Goal: Transaction & Acquisition: Purchase product/service

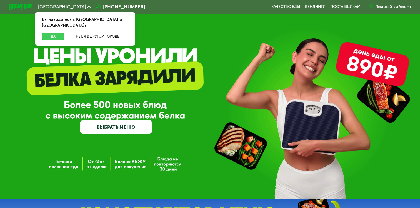
click at [57, 33] on button "Да" at bounding box center [53, 36] width 22 height 7
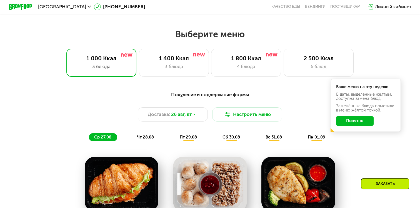
scroll to position [237, 0]
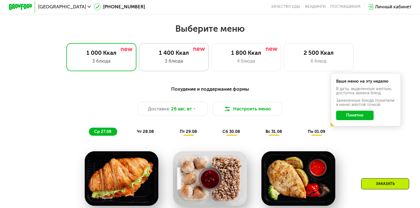
click at [171, 62] on div "3 блюда" at bounding box center [174, 60] width 58 height 7
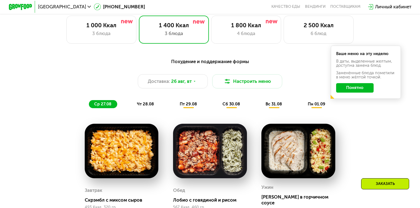
scroll to position [266, 0]
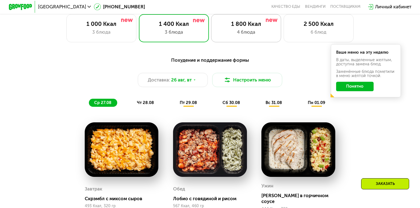
click at [283, 28] on div "1 800 Ккал 4 блюда" at bounding box center [318, 28] width 70 height 28
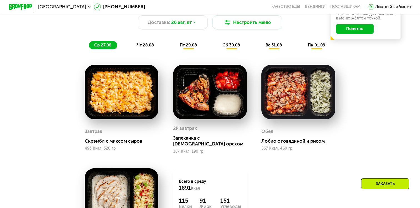
scroll to position [323, 0]
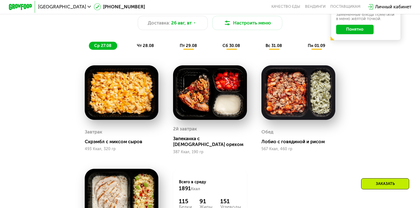
click at [181, 53] on div "Сбалансированное питание на каждый день Доставка: 26 авг, вт Настроить меню ср …" at bounding box center [209, 139] width 359 height 286
click at [185, 47] on span "пт 29.08" at bounding box center [188, 45] width 17 height 5
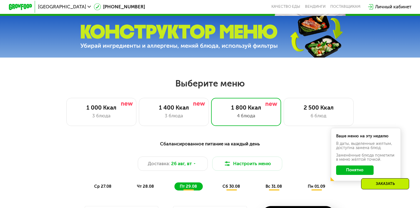
scroll to position [170, 0]
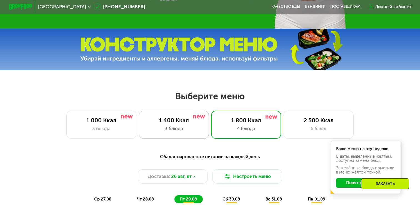
click at [172, 121] on div "1 400 Ккал" at bounding box center [174, 120] width 58 height 7
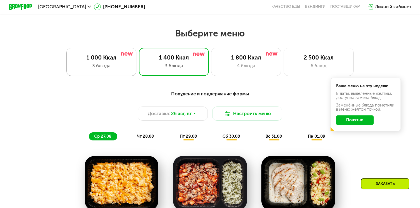
scroll to position [230, 0]
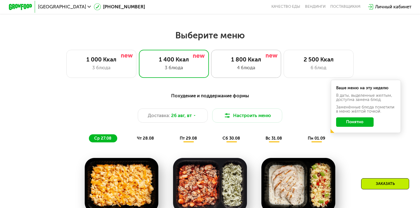
click at [243, 67] on div "4 блюда" at bounding box center [246, 67] width 58 height 7
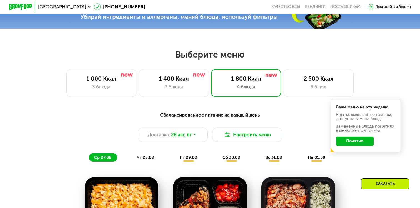
scroll to position [208, 0]
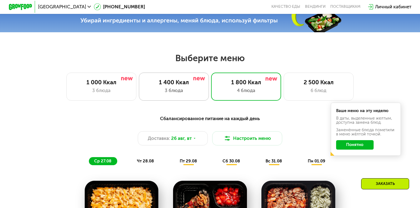
click at [174, 82] on div "1 400 Ккал" at bounding box center [174, 82] width 58 height 7
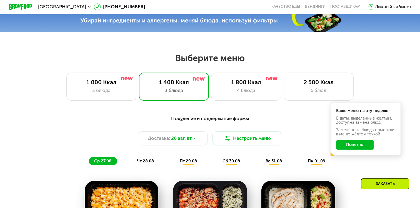
click at [358, 145] on button "Понятно" at bounding box center [355, 144] width 38 height 9
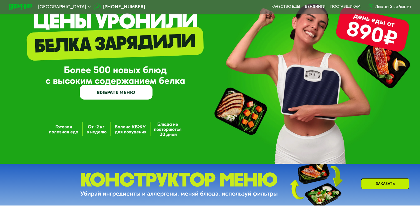
scroll to position [34, 0]
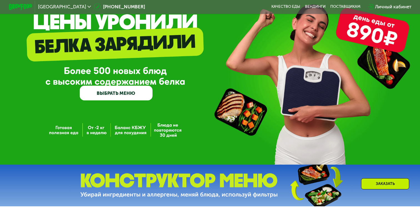
click at [125, 85] on div "GrowFood — доставка правильного питания ВЫБРАТЬ МЕНЮ" at bounding box center [116, 66] width 72 height 67
click at [119, 95] on link "ВЫБРАТЬ МЕНЮ" at bounding box center [116, 92] width 72 height 14
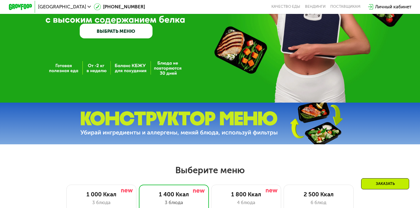
scroll to position [27, 0]
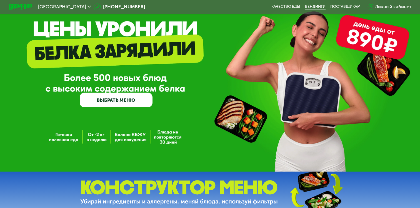
click at [319, 7] on link "Вендинги" at bounding box center [315, 6] width 21 height 5
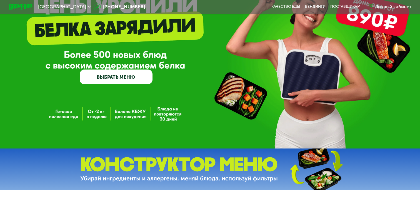
scroll to position [53, 0]
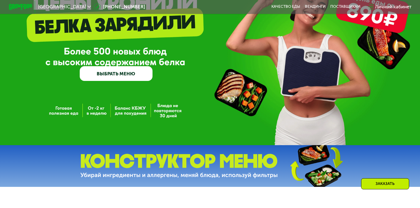
click at [114, 74] on link "ВЫБРАТЬ МЕНЮ" at bounding box center [116, 73] width 72 height 14
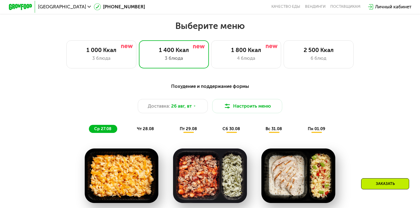
scroll to position [246, 0]
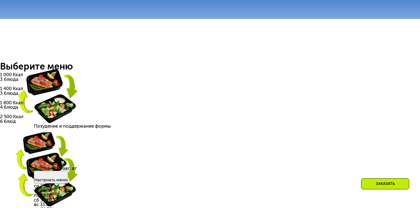
scroll to position [224, 0]
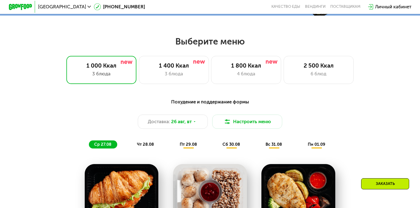
click at [398, 5] on div "Личный кабинет" at bounding box center [393, 6] width 36 height 7
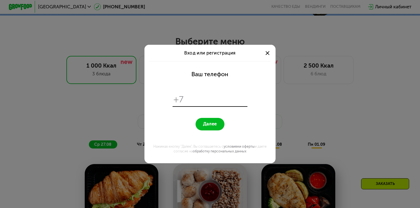
scroll to position [0, 0]
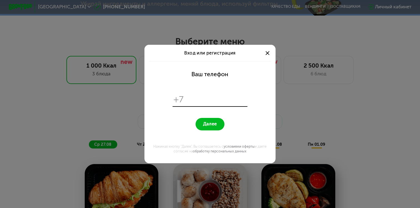
click at [198, 102] on input "tel" at bounding box center [217, 99] width 60 height 11
type input "**********"
click at [217, 125] on button "Далее" at bounding box center [209, 124] width 29 height 12
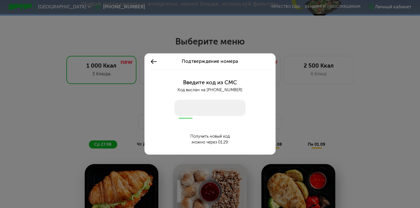
click at [215, 110] on input "number" at bounding box center [209, 108] width 71 height 16
type input "****"
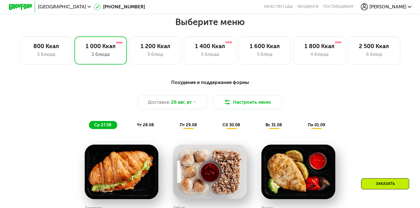
scroll to position [248, 0]
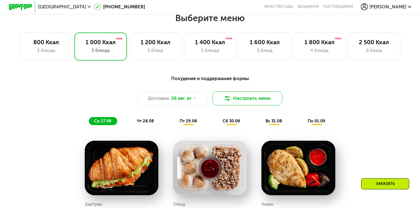
click at [230, 94] on button "Настроить меню" at bounding box center [247, 98] width 70 height 14
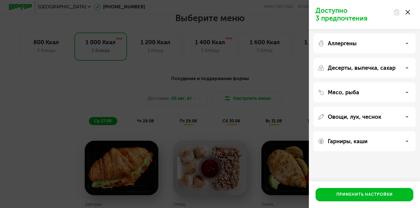
click at [406, 69] on icon at bounding box center [406, 67] width 3 height 3
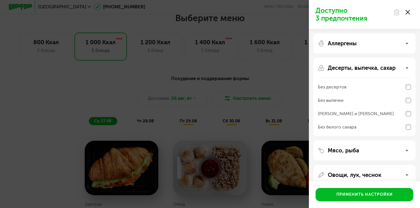
click at [406, 69] on icon at bounding box center [406, 67] width 3 height 3
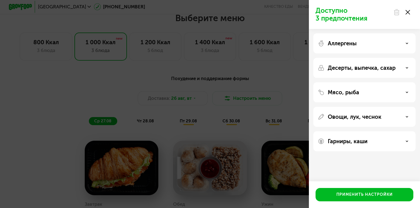
click at [407, 45] on div "Аллергены" at bounding box center [364, 43] width 93 height 7
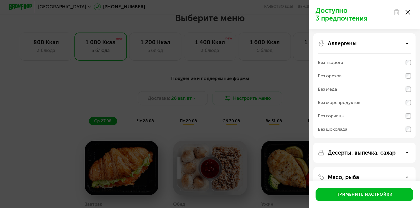
click at [408, 12] on use at bounding box center [407, 12] width 4 height 4
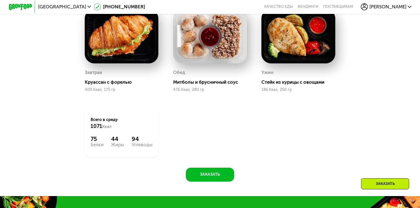
scroll to position [381, 0]
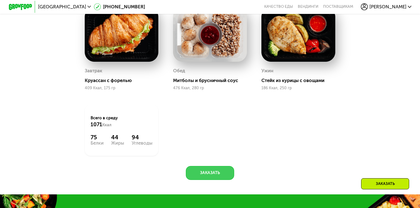
click at [208, 172] on button "Заказать" at bounding box center [210, 173] width 49 height 14
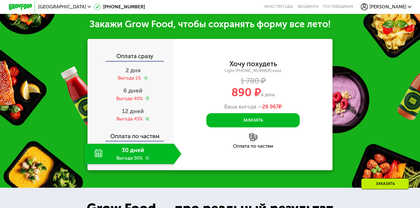
scroll to position [575, 0]
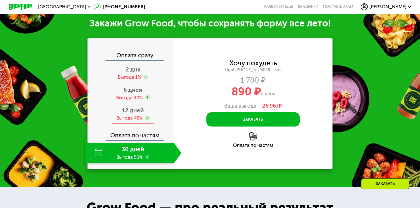
click at [134, 117] on div "Выгода 45%" at bounding box center [129, 118] width 26 height 6
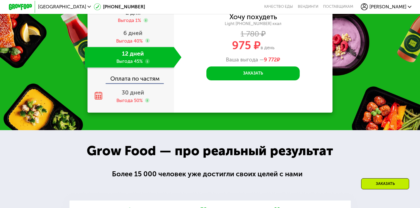
scroll to position [635, 0]
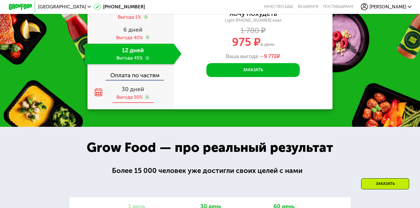
click at [128, 93] on div "30 дней Выгода 50%" at bounding box center [133, 93] width 97 height 21
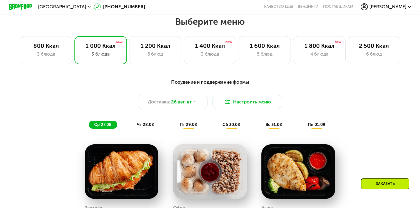
scroll to position [244, 0]
click at [184, 60] on div "1 200 Ккал 5 блюд" at bounding box center [210, 50] width 52 height 28
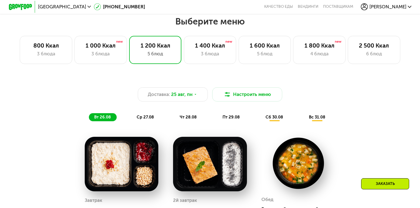
scroll to position [246, 0]
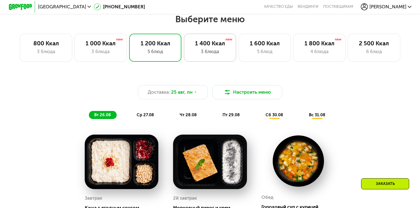
click at [214, 49] on div "3 блюда" at bounding box center [210, 51] width 40 height 7
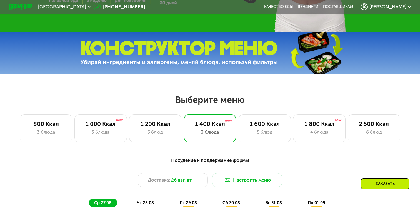
scroll to position [168, 0]
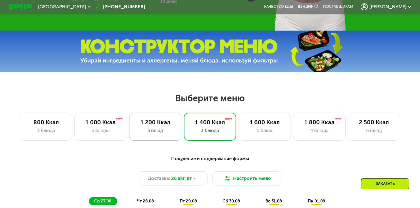
click at [151, 132] on div "5 блюд" at bounding box center [155, 130] width 40 height 7
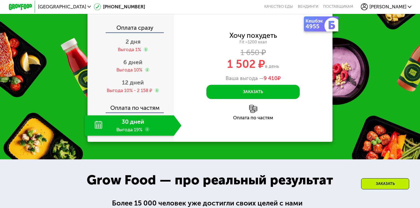
scroll to position [633, 0]
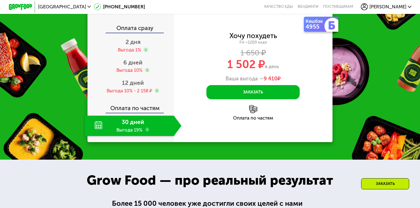
click at [124, 120] on div "30 дней Выгода 19%" at bounding box center [129, 125] width 89 height 21
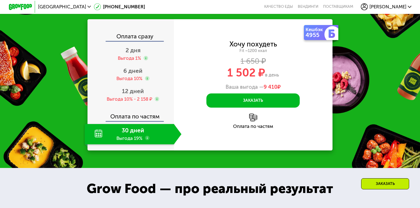
scroll to position [621, 0]
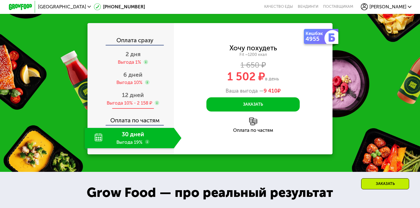
click at [135, 100] on div "Выгода 10% - 2 158 ₽" at bounding box center [130, 103] width 46 height 6
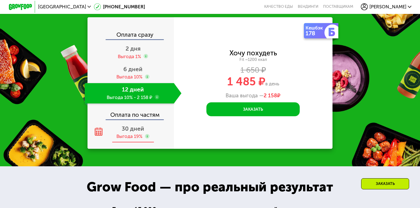
click at [134, 129] on span "30 дней" at bounding box center [133, 128] width 22 height 7
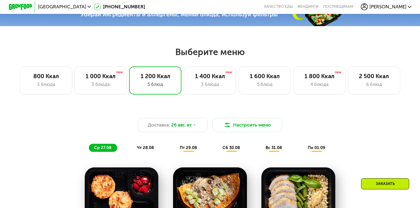
scroll to position [213, 0]
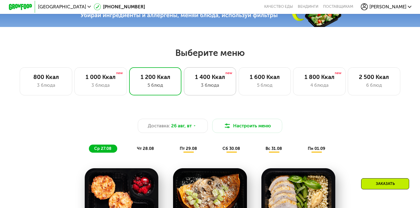
click at [227, 73] on img at bounding box center [228, 73] width 7 height 3
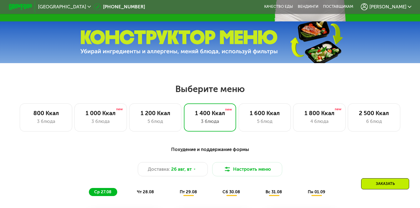
scroll to position [185, 0]
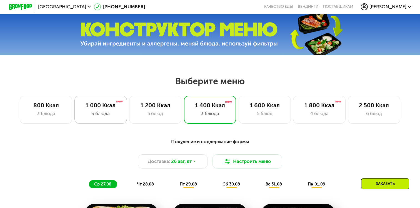
click at [104, 110] on div "3 блюда" at bounding box center [100, 113] width 40 height 7
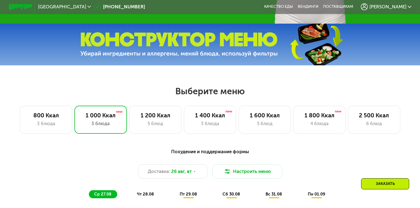
scroll to position [168, 0]
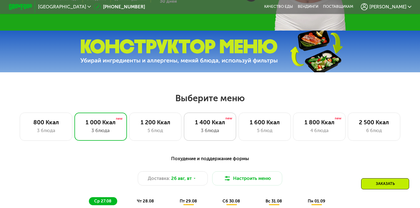
click at [212, 127] on div "3 блюда" at bounding box center [210, 130] width 40 height 7
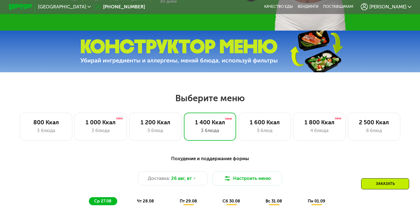
click at [363, 174] on div "Доставка: [DATE] Настроить меню" at bounding box center [209, 178] width 345 height 14
click at [373, 179] on div "Заказать" at bounding box center [385, 183] width 48 height 11
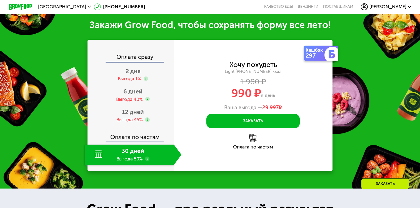
scroll to position [575, 0]
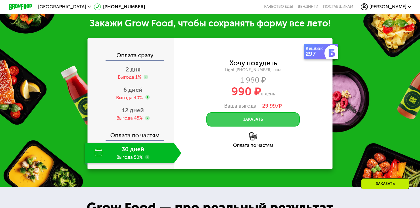
click at [281, 119] on button "Заказать" at bounding box center [252, 119] width 93 height 14
